Goal: Information Seeking & Learning: Learn about a topic

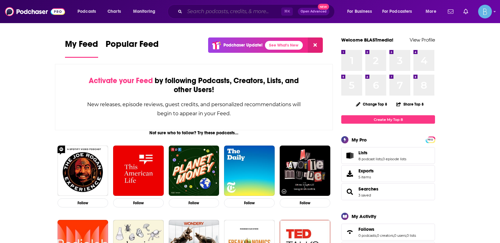
click at [219, 12] on input "Search podcasts, credits, & more..." at bounding box center [233, 12] width 97 height 10
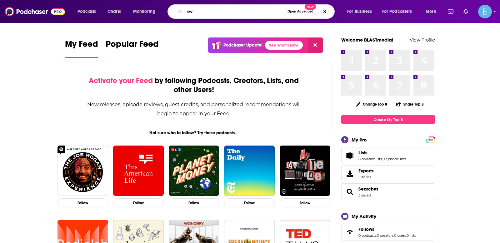
type input "e"
type input "connected construction"
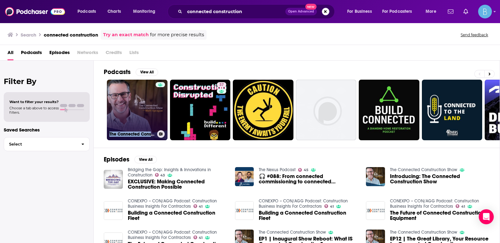
click at [124, 116] on link "The Connected Construction Show" at bounding box center [137, 110] width 61 height 61
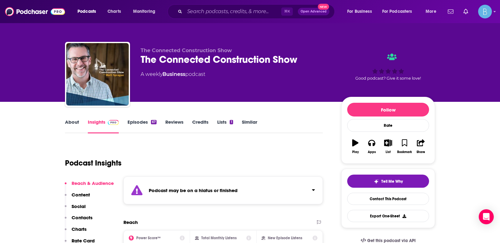
click at [73, 122] on link "About" at bounding box center [72, 126] width 14 height 14
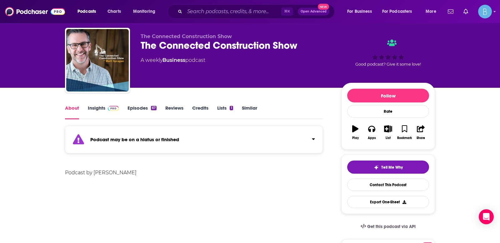
scroll to position [14, 0]
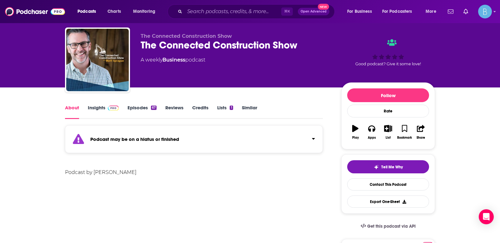
click at [210, 48] on div "The Connected Construction Show" at bounding box center [236, 45] width 191 height 12
